Goal: Task Accomplishment & Management: Use online tool/utility

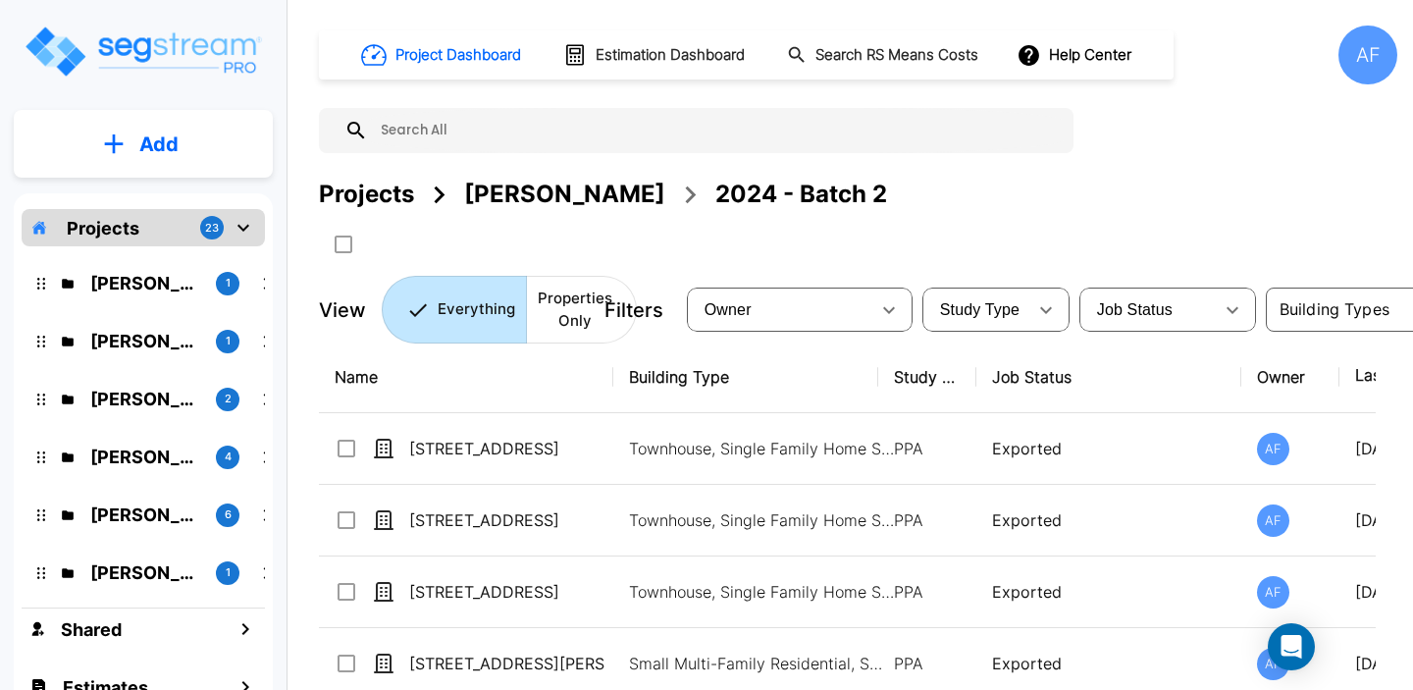
click at [144, 291] on p "[PERSON_NAME]" at bounding box center [145, 283] width 110 height 27
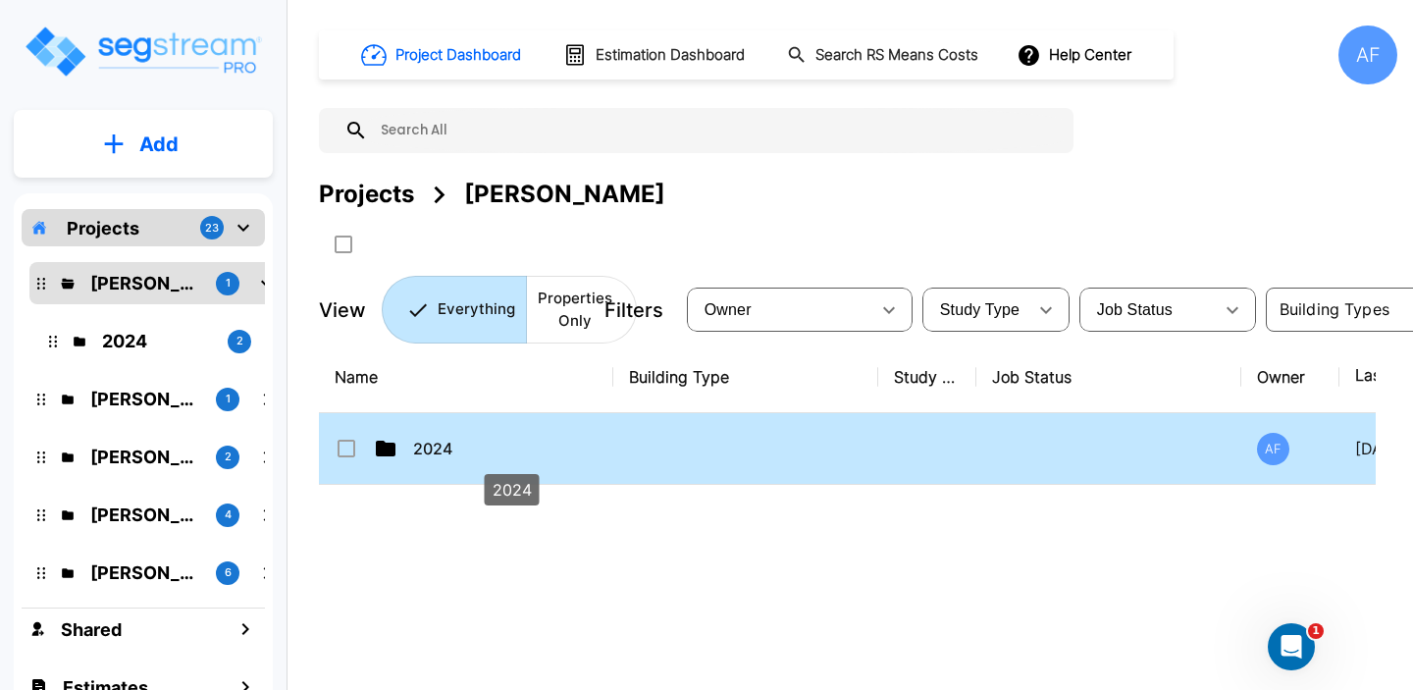
click at [448, 453] on p "2024" at bounding box center [511, 449] width 196 height 24
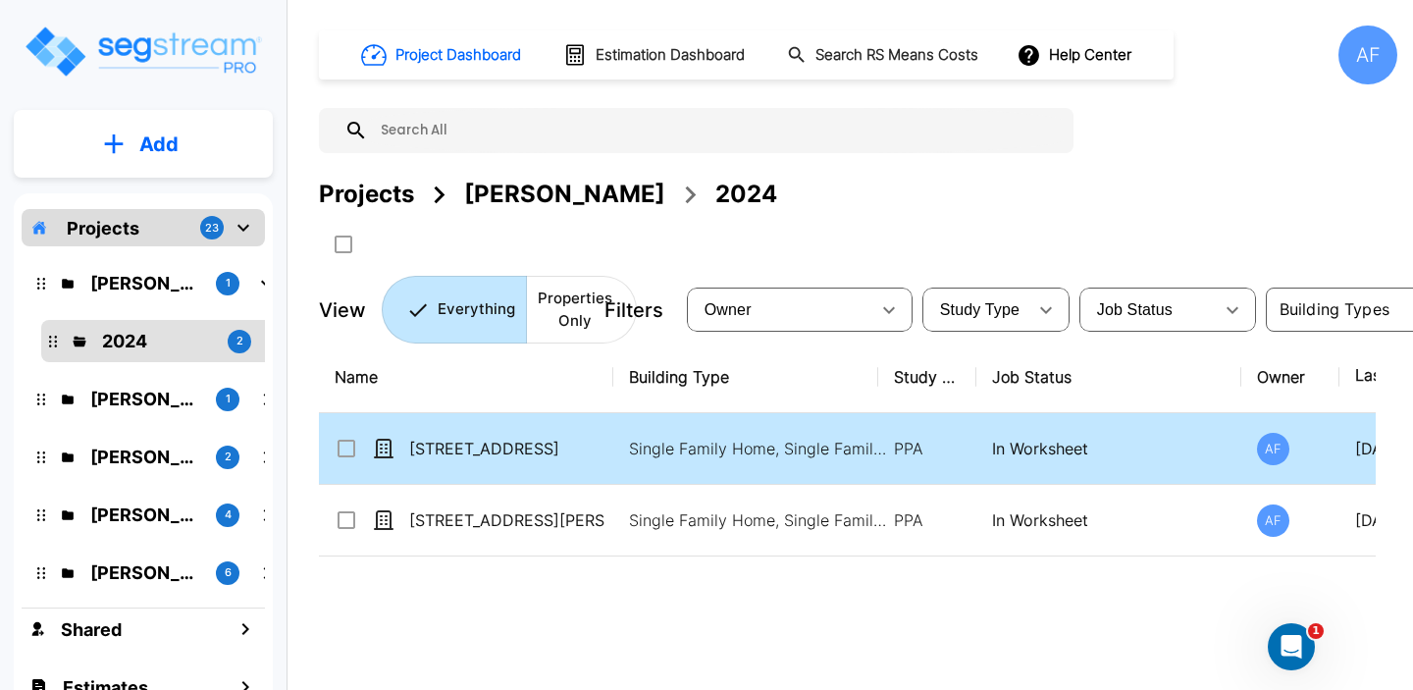
click at [634, 445] on p "Single Family Home, Single Family Home Site" at bounding box center [761, 449] width 265 height 24
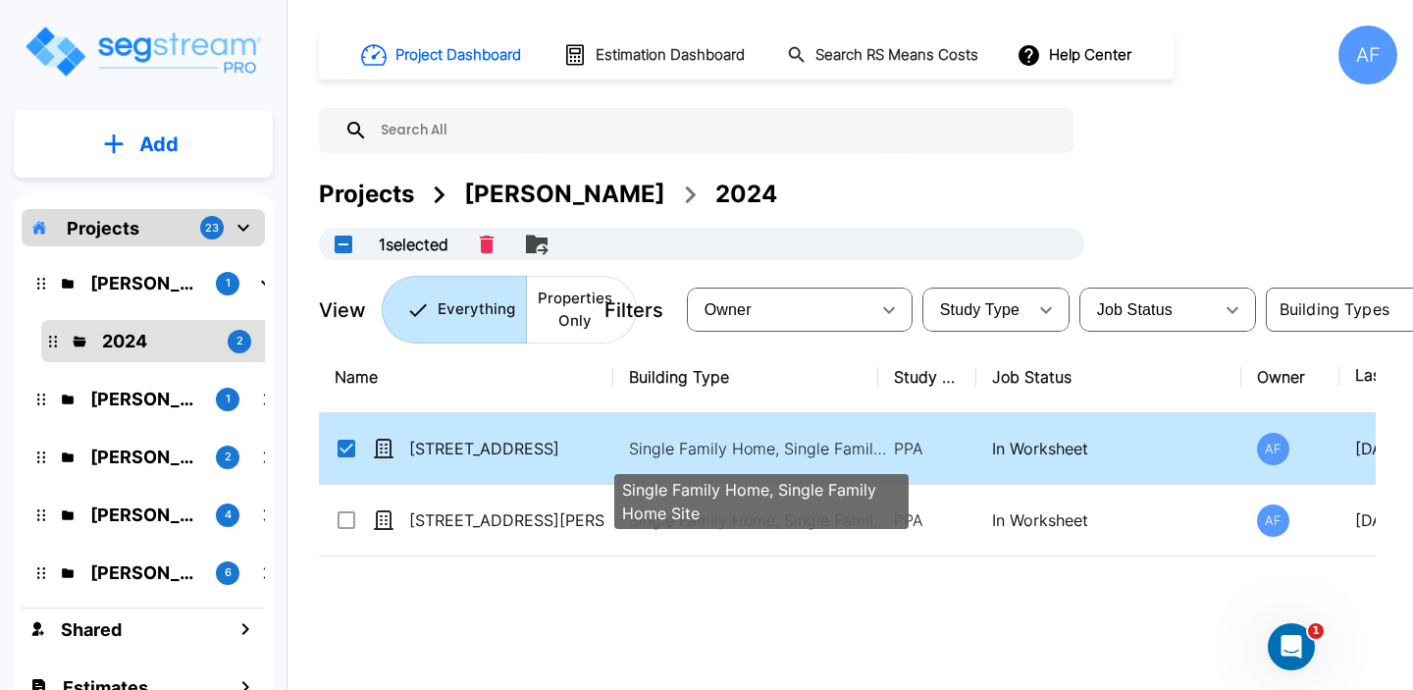
checkbox input "true"
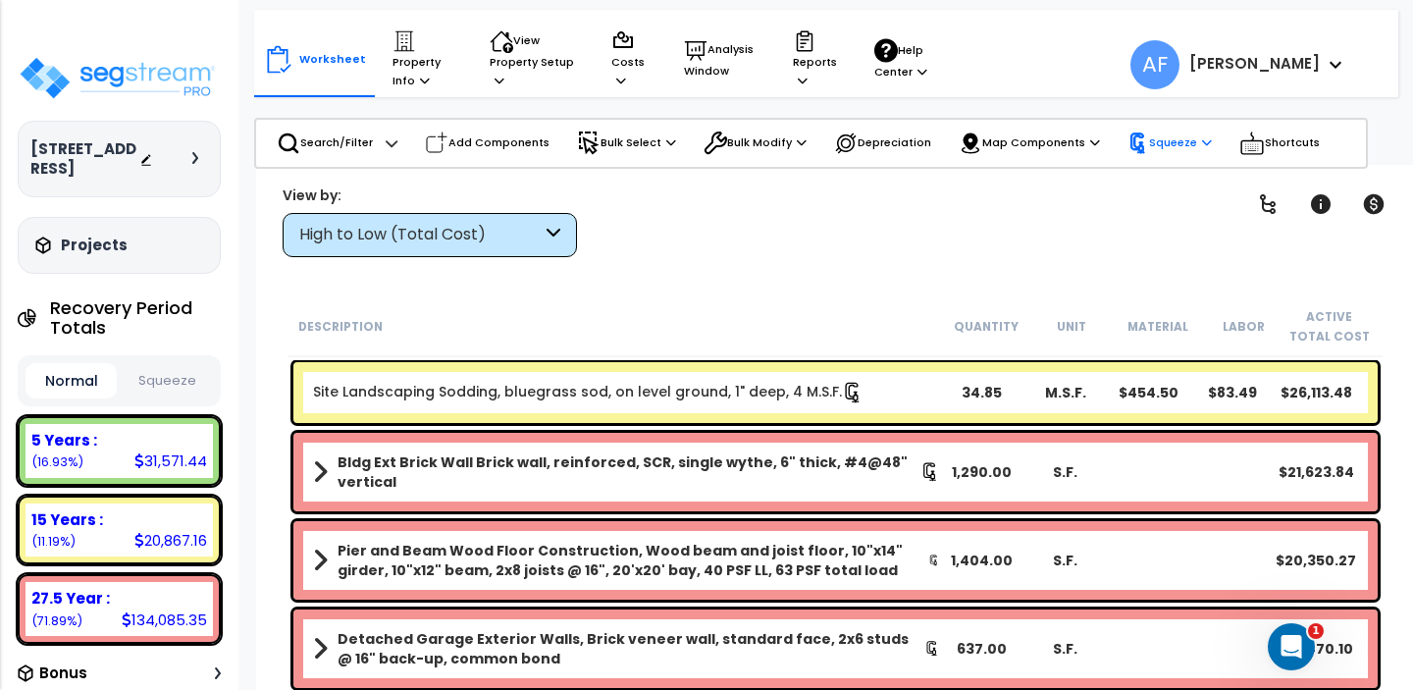
click at [1148, 152] on icon at bounding box center [1139, 144] width 22 height 22
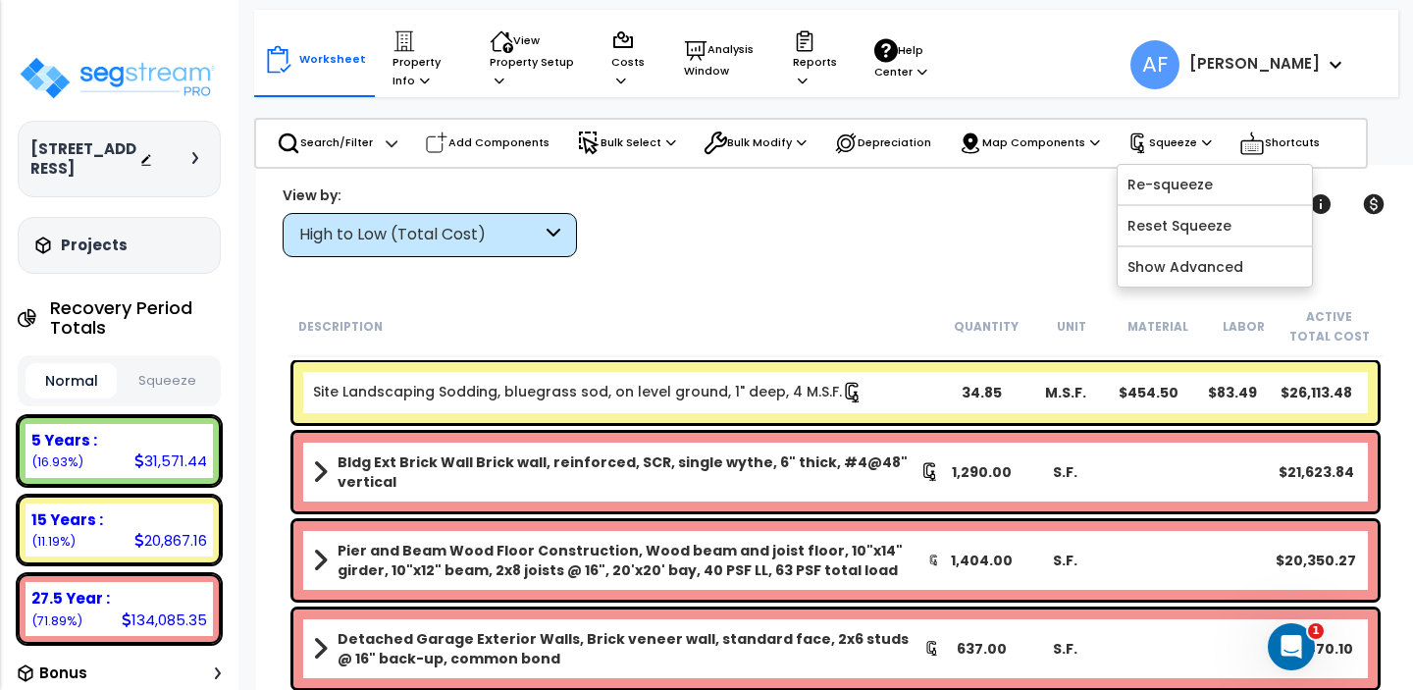
click at [1038, 200] on div "Clear Filters" at bounding box center [905, 221] width 606 height 73
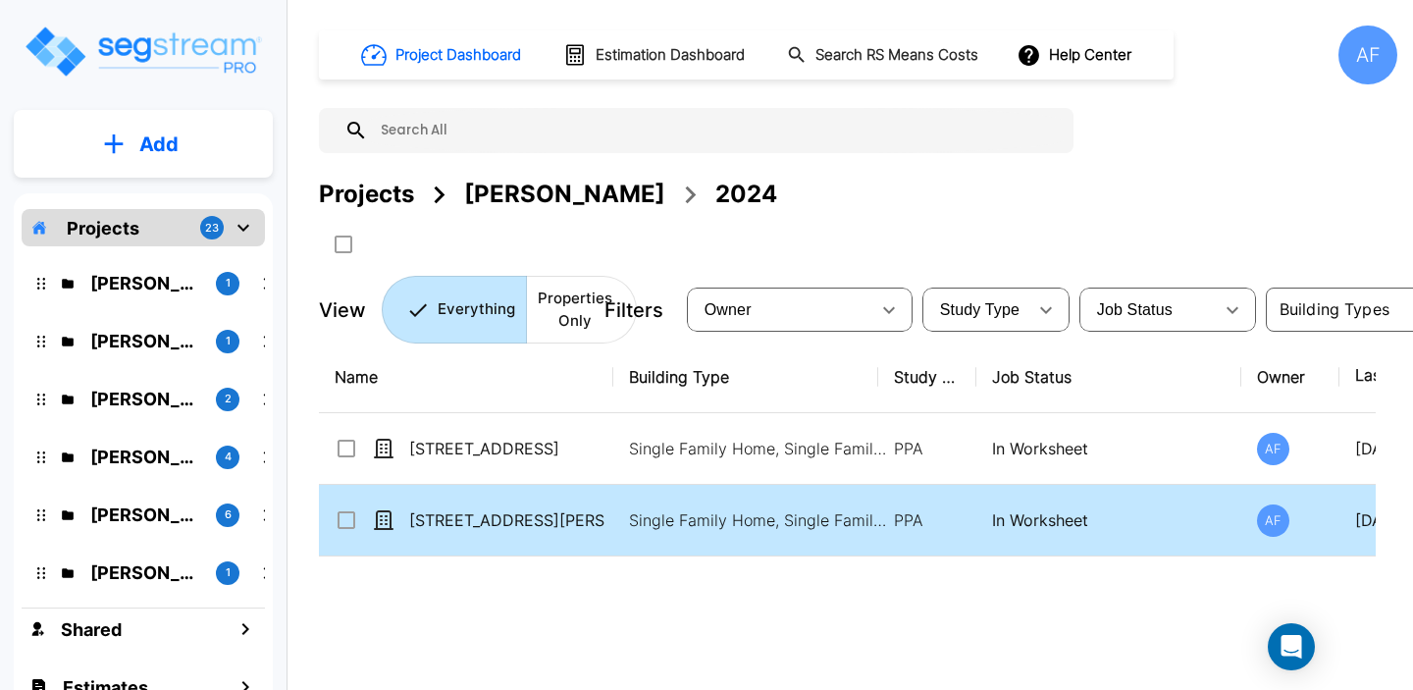
click at [488, 508] on p "[STREET_ADDRESS][PERSON_NAME]" at bounding box center [507, 520] width 196 height 24
checkbox input "true"
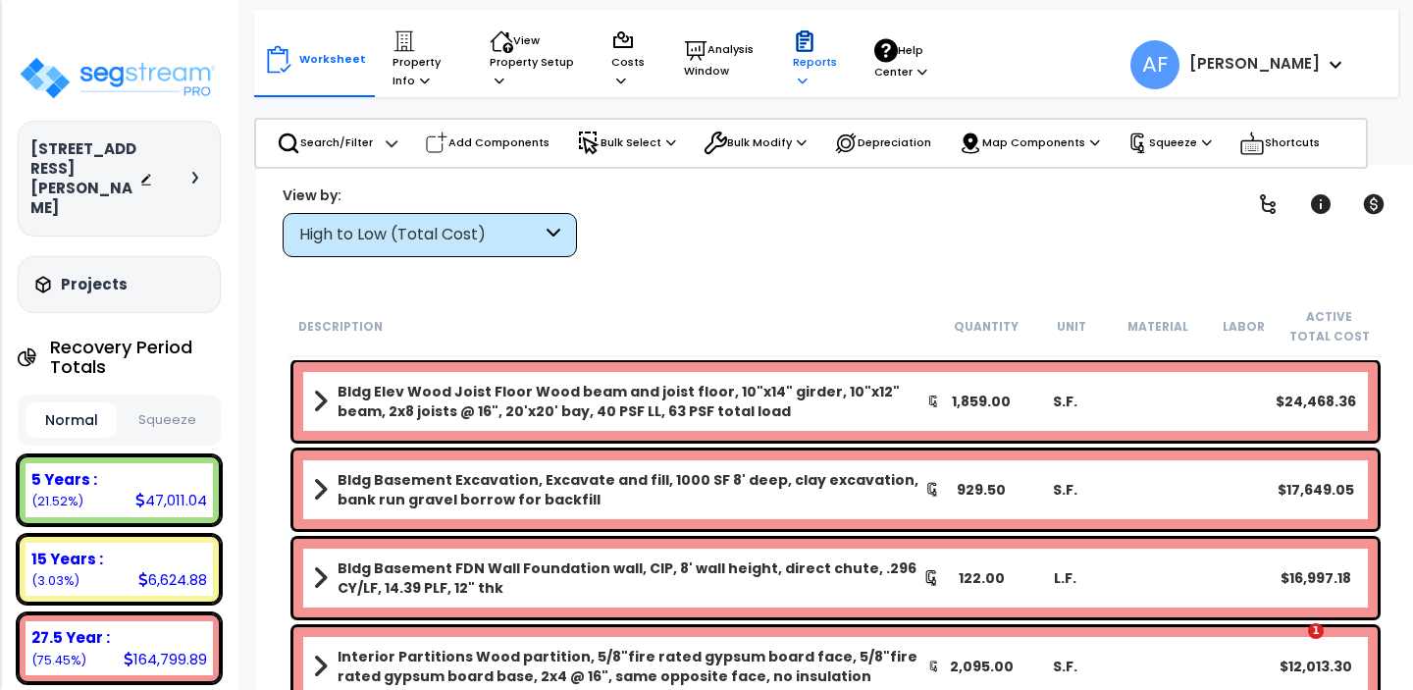
click at [811, 61] on p "Reports" at bounding box center [815, 59] width 44 height 60
